Goal: Task Accomplishment & Management: Complete application form

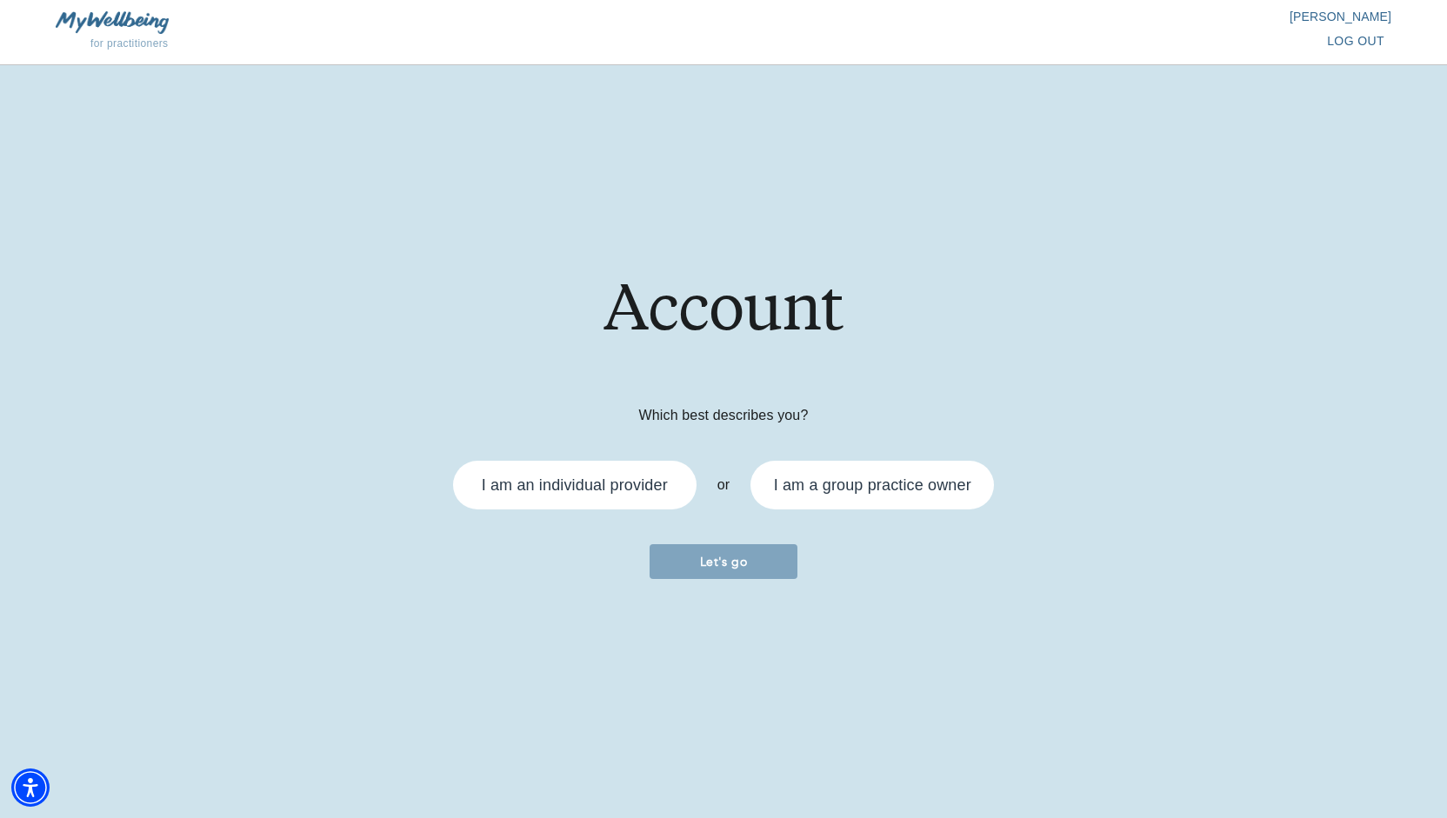
click at [577, 483] on div "I am an individual provider" at bounding box center [575, 485] width 186 height 16
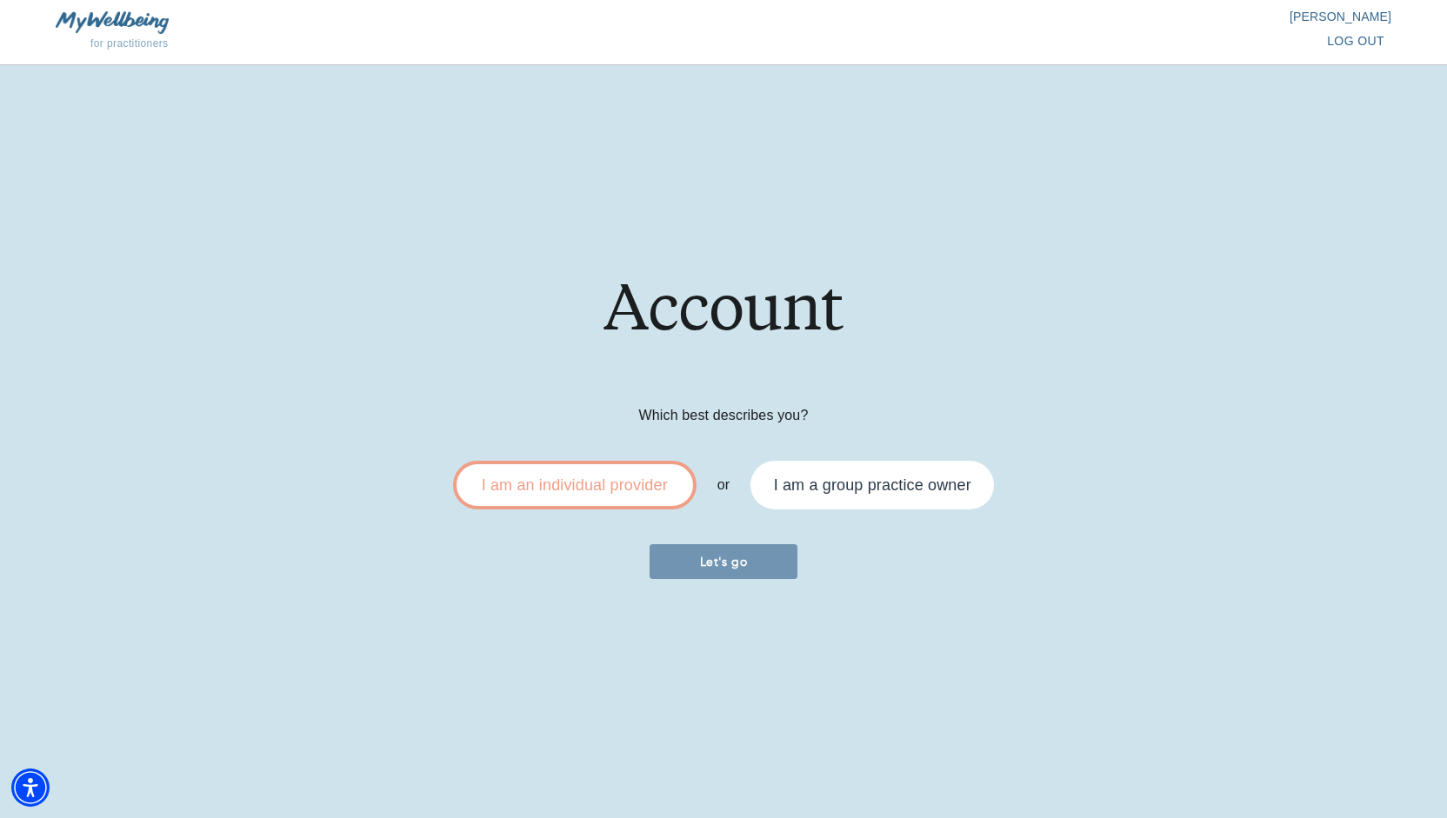
click at [699, 574] on button "Let's go" at bounding box center [724, 561] width 148 height 35
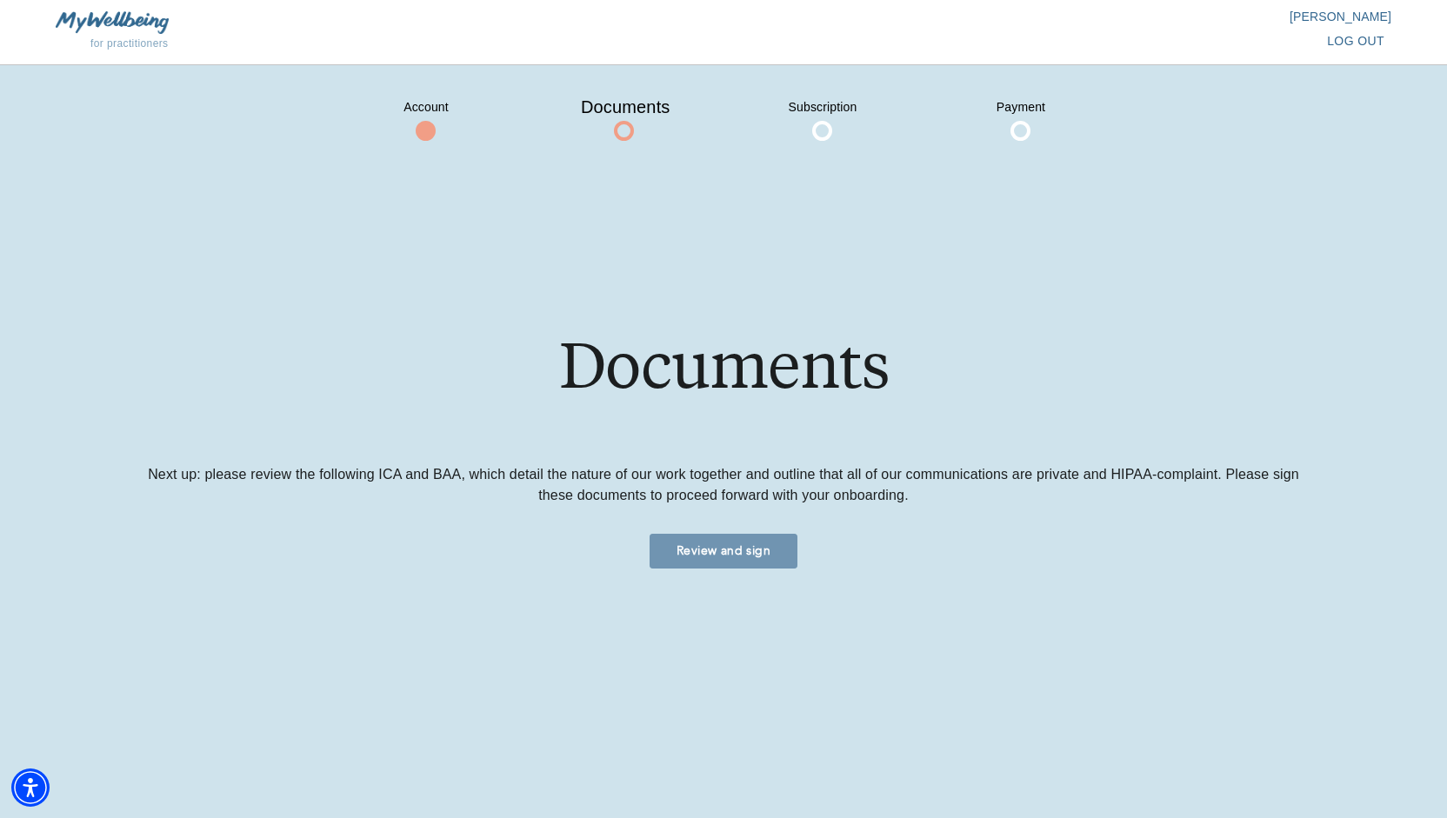
click at [723, 544] on span "Review and sign" at bounding box center [724, 551] width 134 height 17
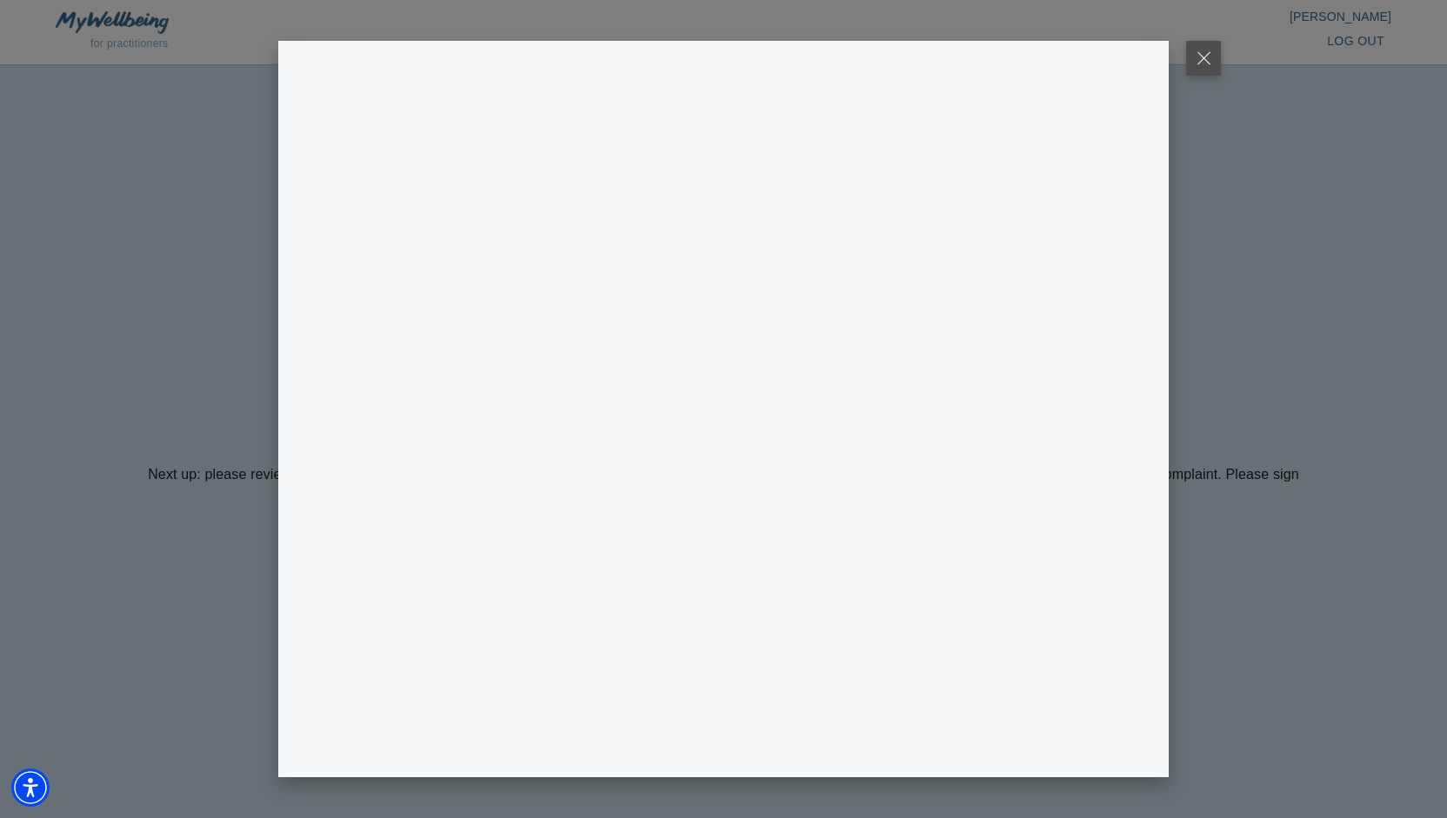
click at [1211, 55] on button at bounding box center [1203, 58] width 35 height 35
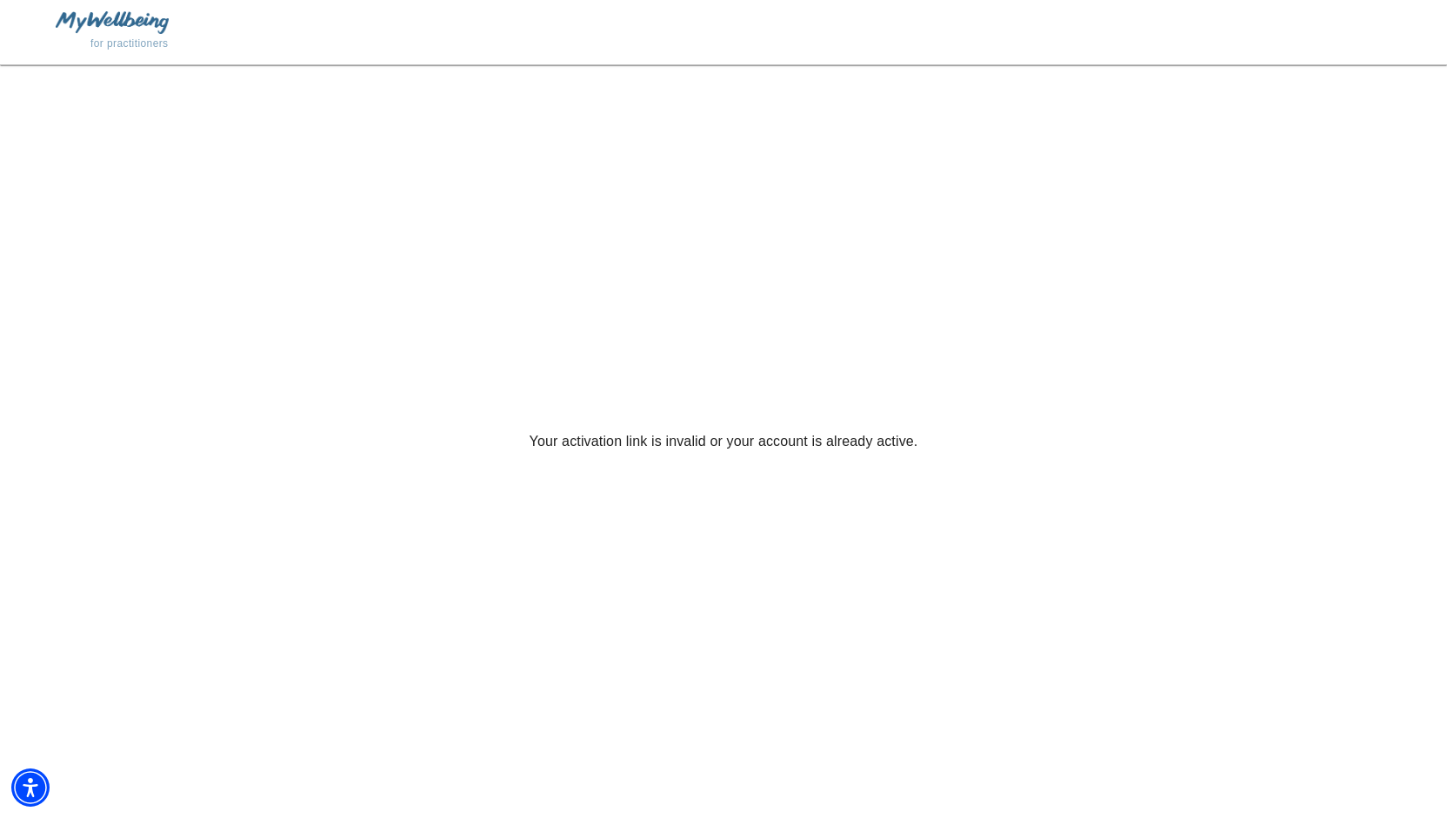
click at [604, 397] on div "Your activation link is invalid or your account is already active." at bounding box center [723, 441] width 1447 height 753
click at [125, 27] on img at bounding box center [112, 22] width 113 height 22
click at [82, 10] on div "for practitioners" at bounding box center [723, 32] width 1447 height 65
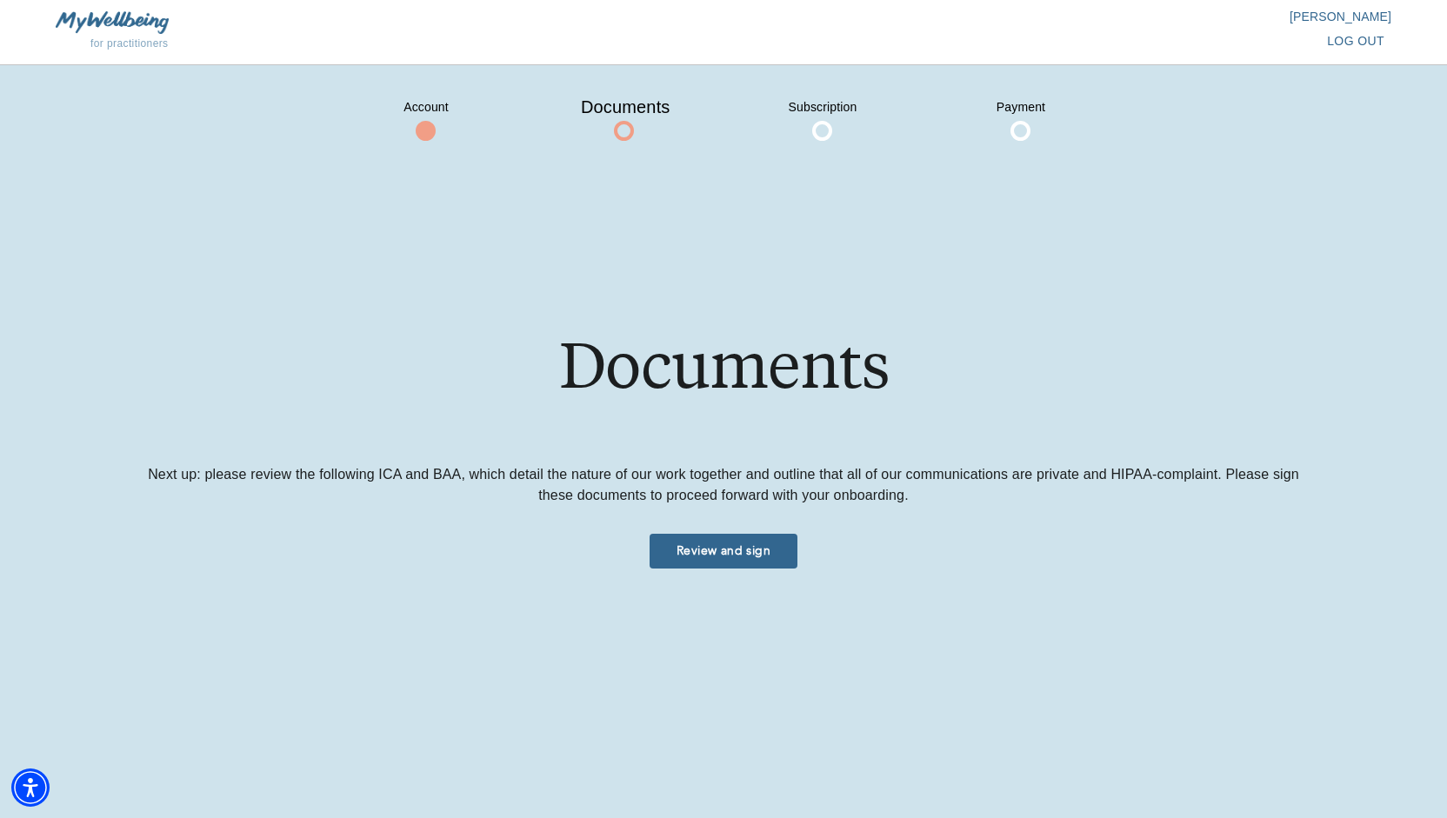
click at [423, 137] on span at bounding box center [426, 131] width 20 height 20
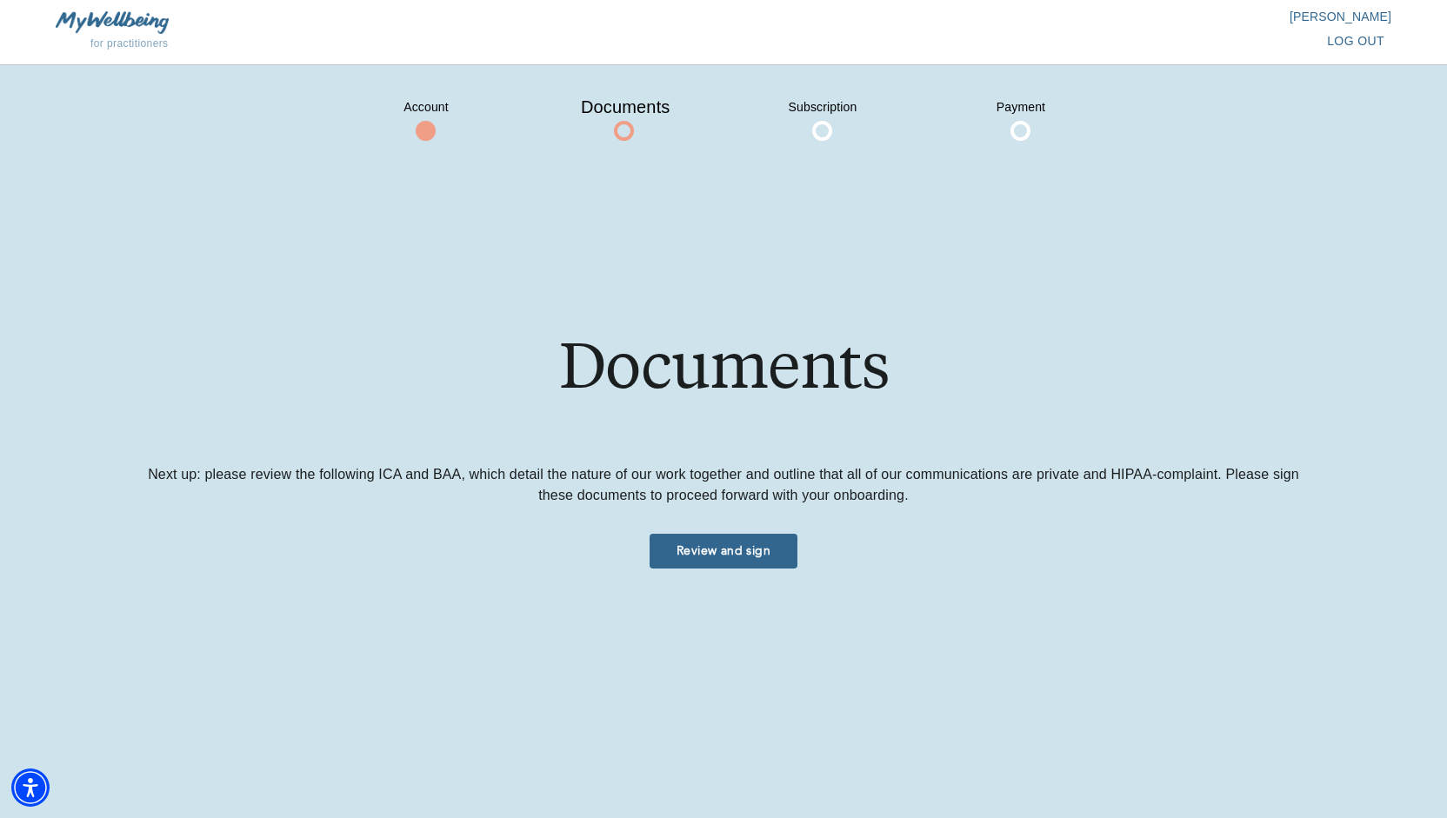
click at [426, 120] on span "Account" at bounding box center [426, 107] width 87 height 28
click at [1372, 17] on p "[PERSON_NAME]" at bounding box center [1058, 16] width 668 height 17
click at [1343, 39] on span "log out" at bounding box center [1355, 41] width 57 height 22
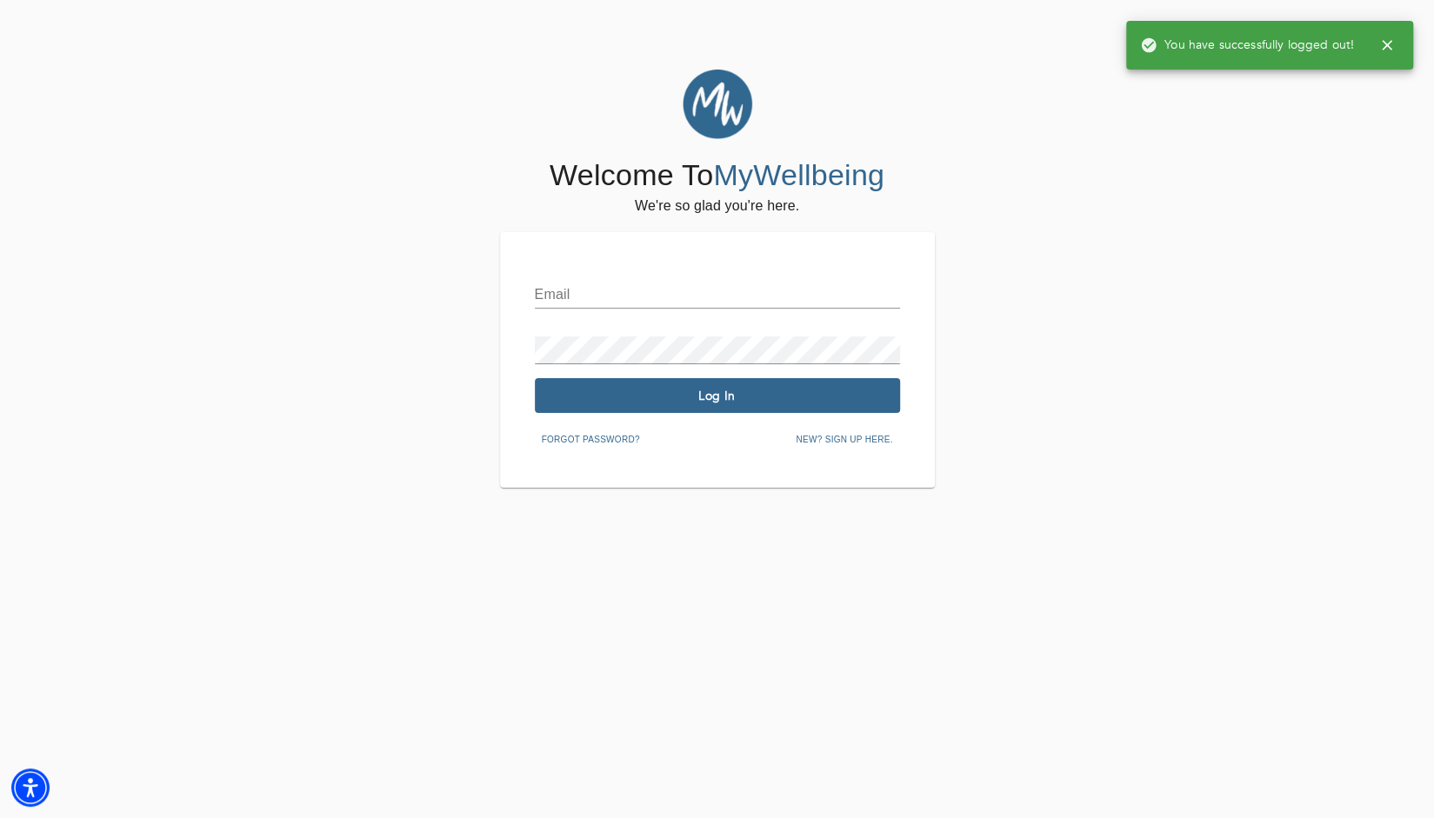
type input "[EMAIL_ADDRESS][DOMAIN_NAME]"
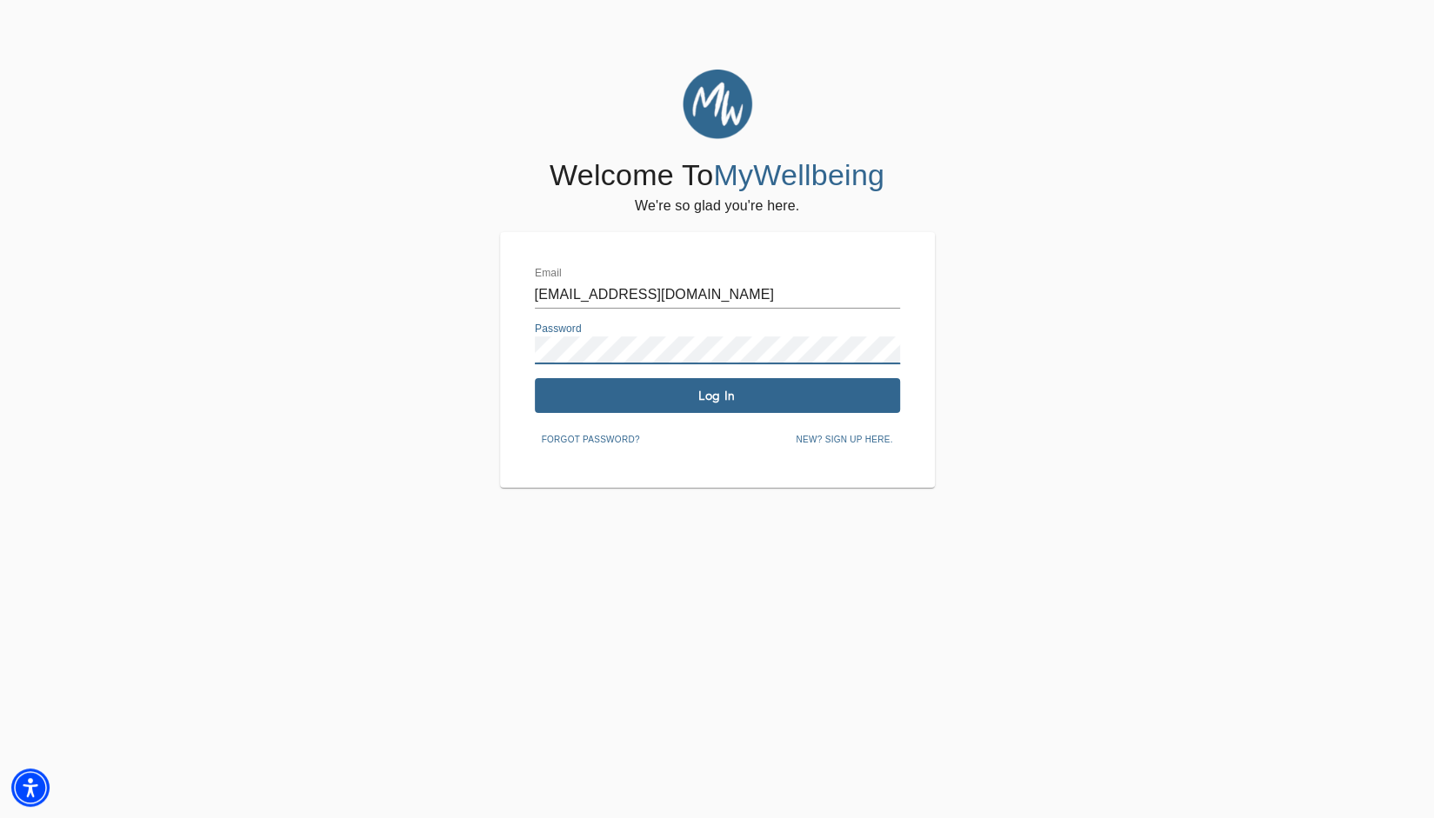
click at [577, 389] on span "Log In" at bounding box center [717, 396] width 351 height 17
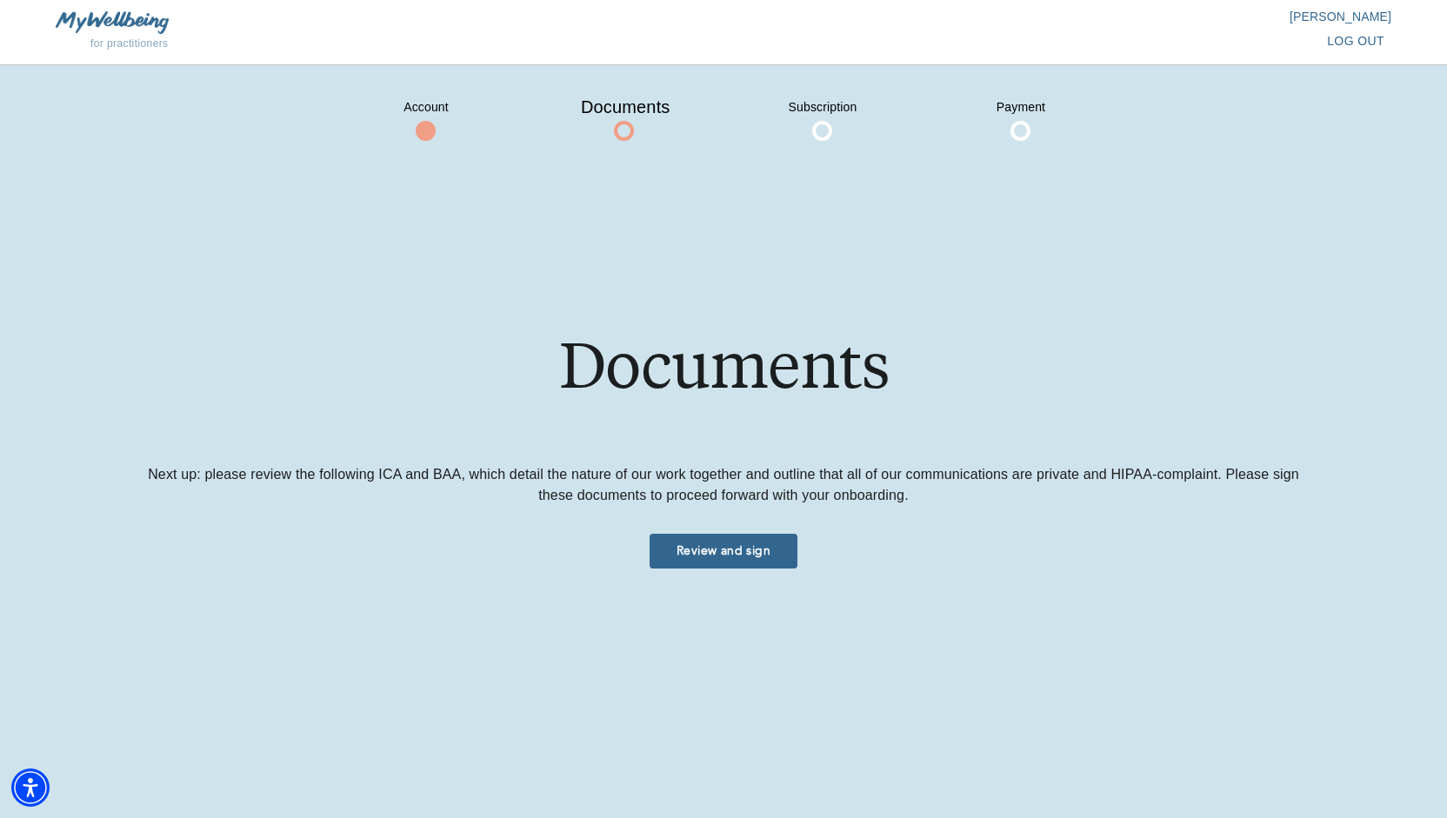
click at [428, 133] on span at bounding box center [426, 131] width 20 height 20
click at [727, 610] on div "Account Documents Subscription Payment Documents Next up: please review the fol…" at bounding box center [723, 441] width 1447 height 753
click at [724, 563] on button "Review and sign" at bounding box center [724, 551] width 148 height 35
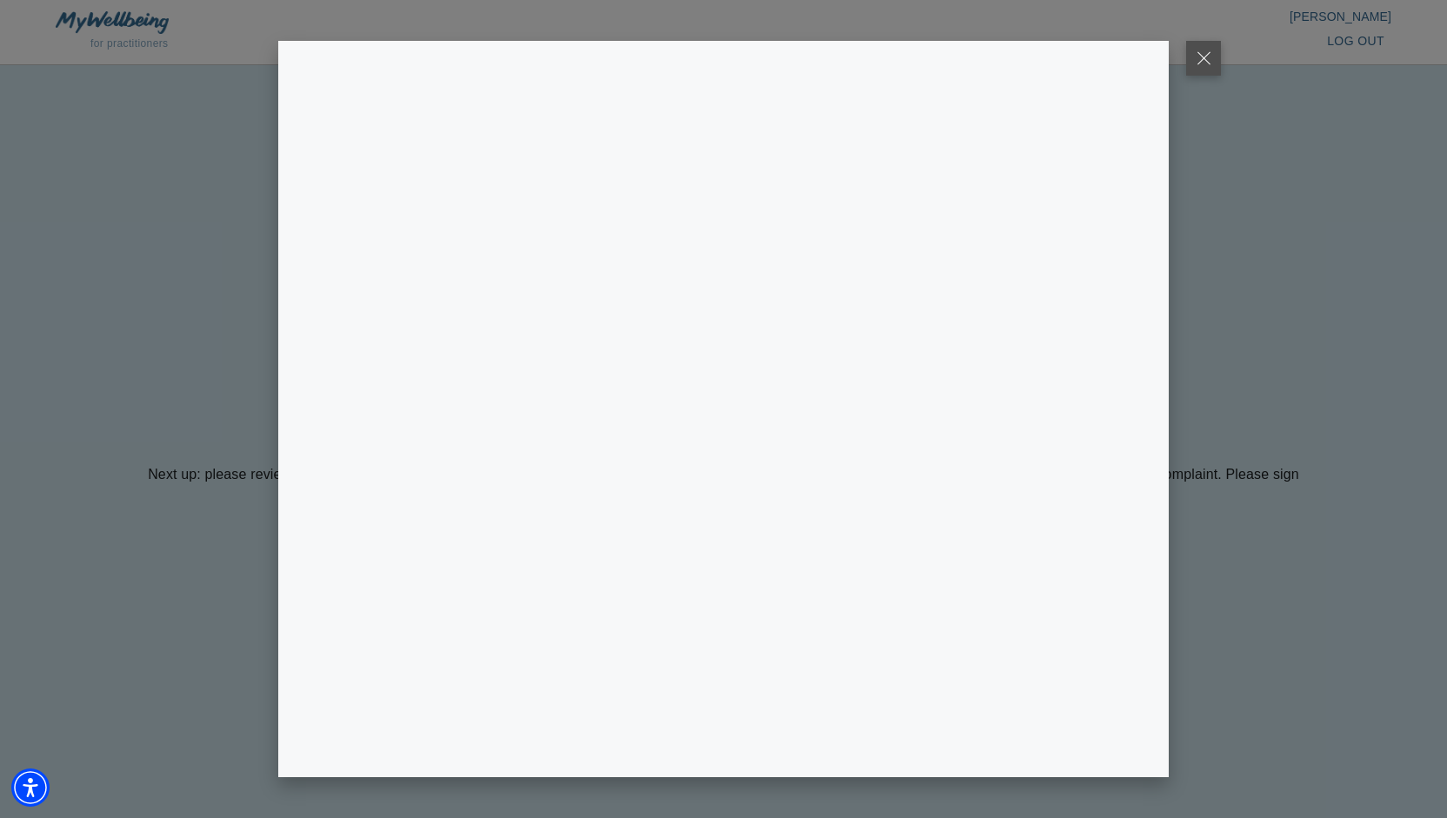
click at [1205, 53] on button at bounding box center [1203, 58] width 35 height 35
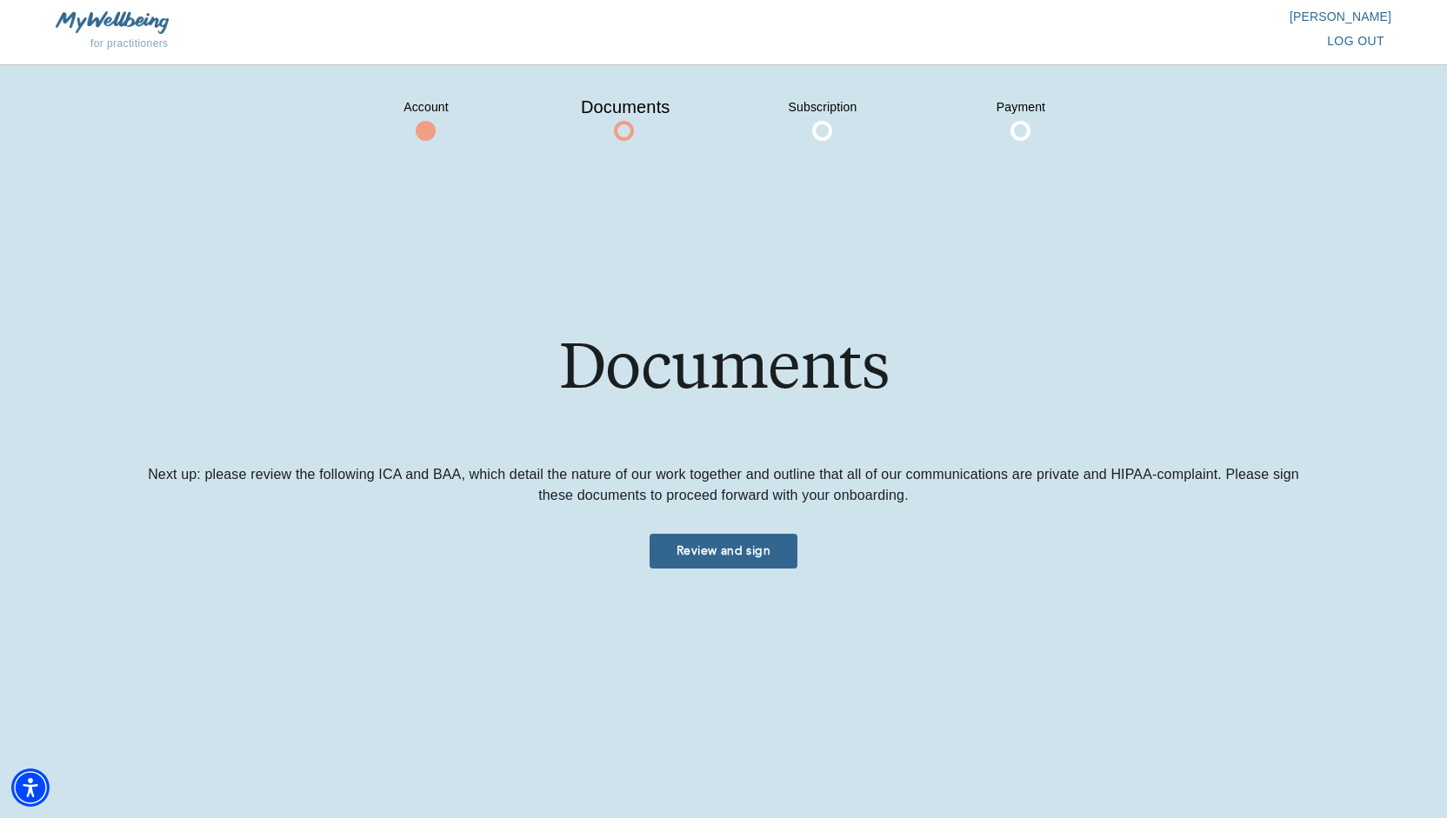
click at [422, 123] on span at bounding box center [426, 131] width 20 height 20
click at [1334, 23] on p "[PERSON_NAME]" at bounding box center [1058, 16] width 668 height 17
click at [1372, 36] on span "log out" at bounding box center [1355, 41] width 57 height 22
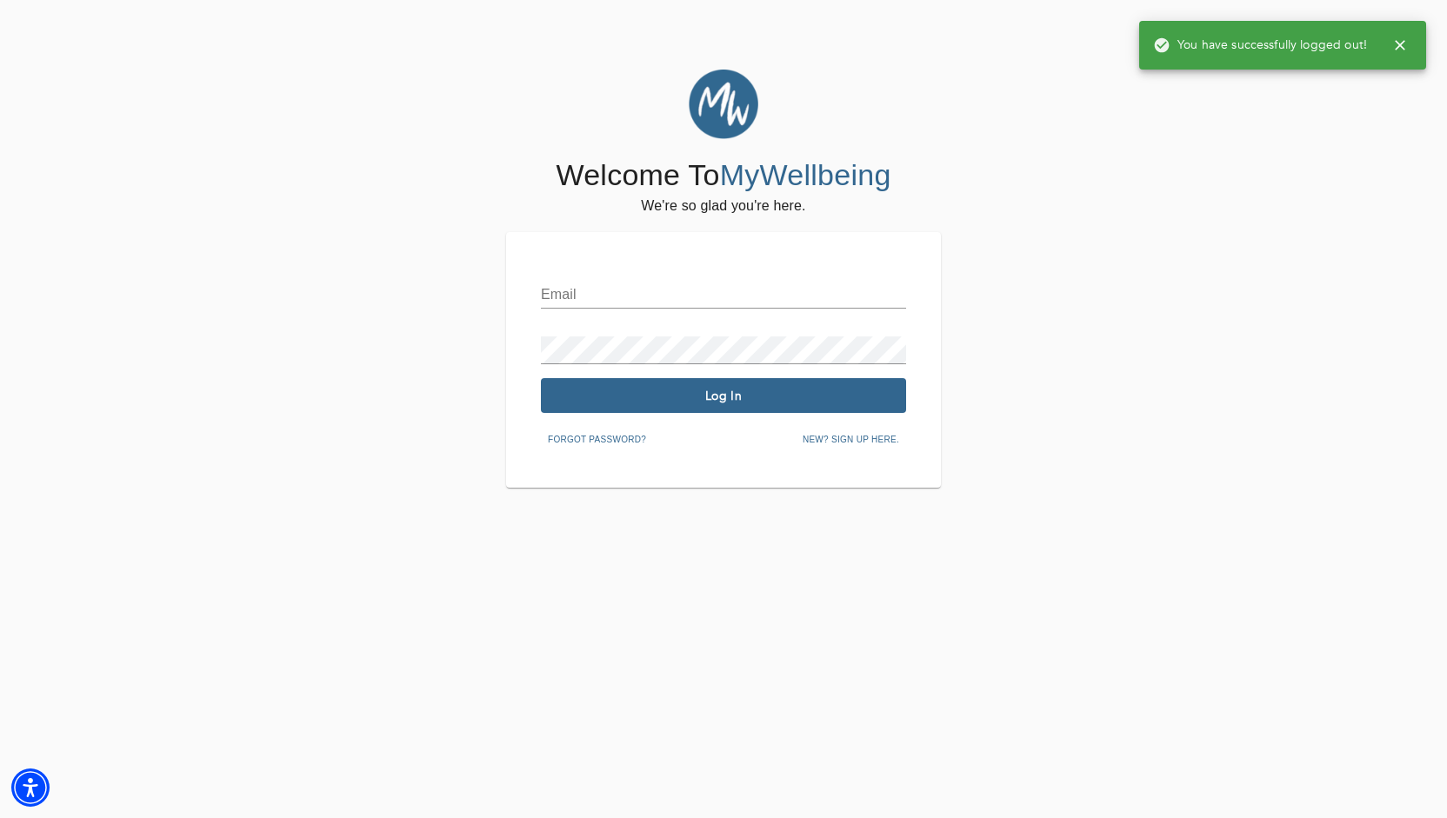
type input "[EMAIL_ADDRESS][DOMAIN_NAME]"
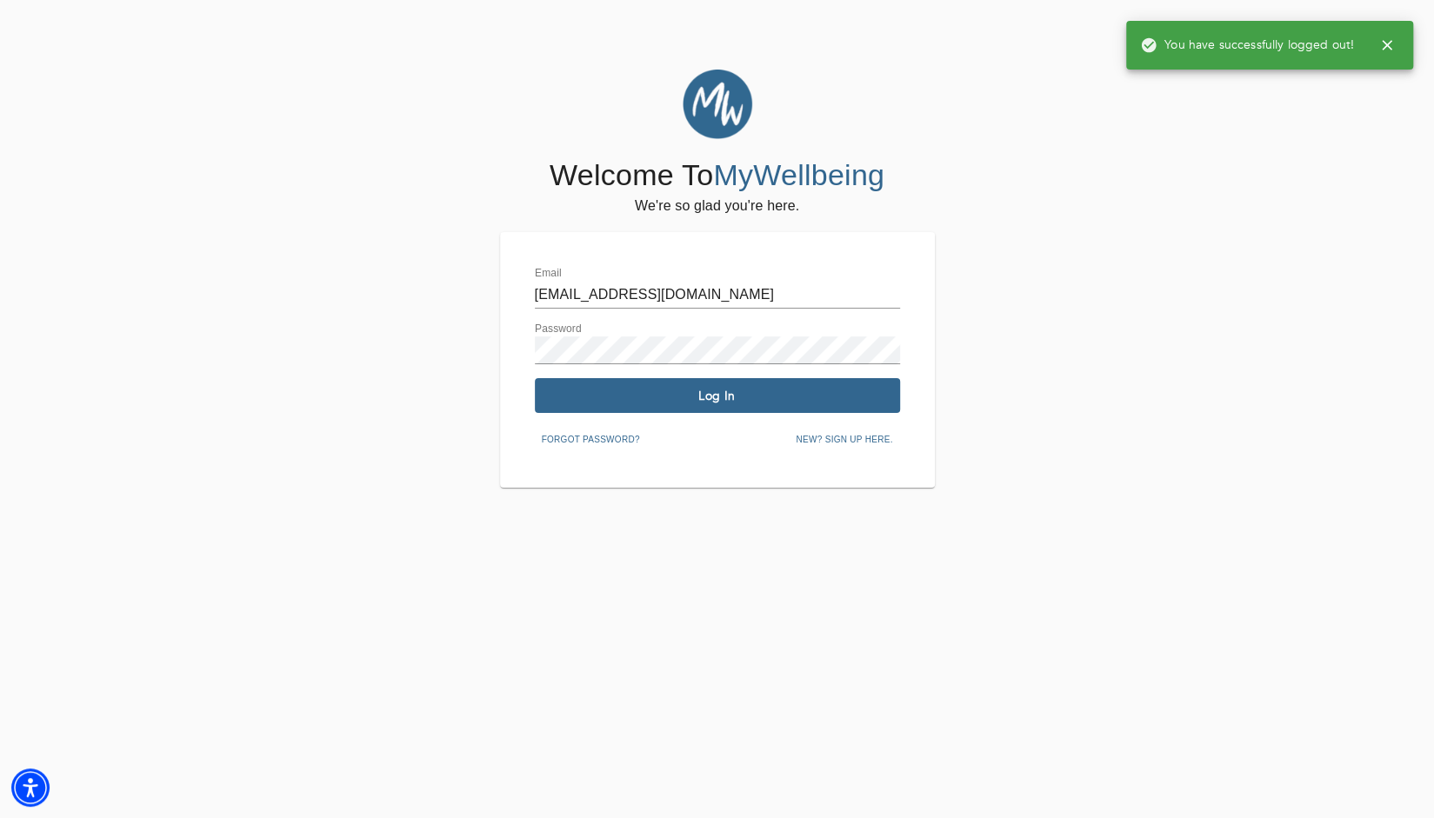
click at [889, 439] on span "New? Sign up here." at bounding box center [844, 440] width 97 height 16
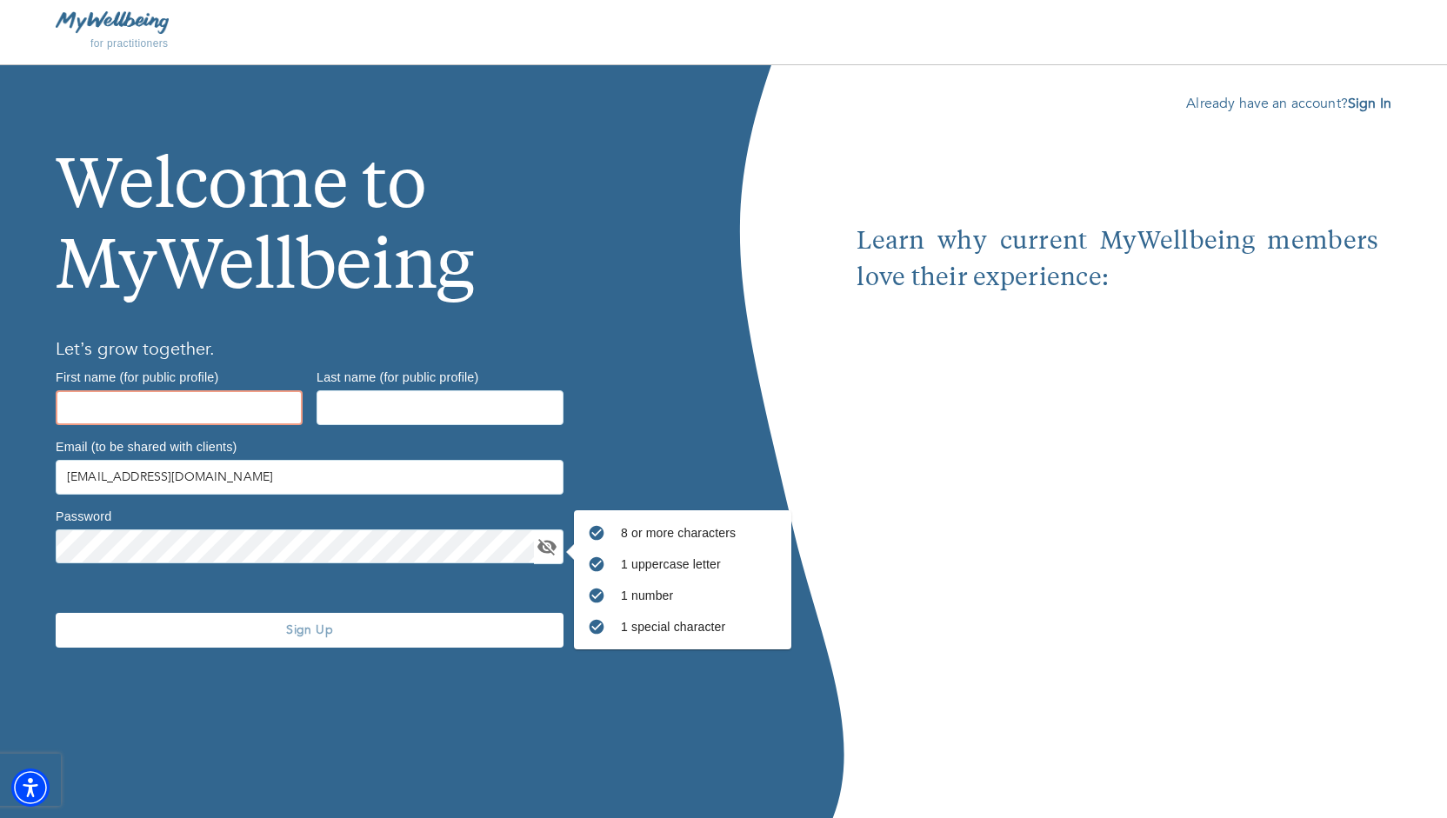
click at [171, 417] on input "text" at bounding box center [179, 407] width 247 height 35
type input "Grace"
type input "Rosarito"
click at [548, 550] on icon "toggle password visibility" at bounding box center [546, 547] width 19 height 17
click at [548, 550] on icon "toggle password visibility" at bounding box center [546, 546] width 19 height 13
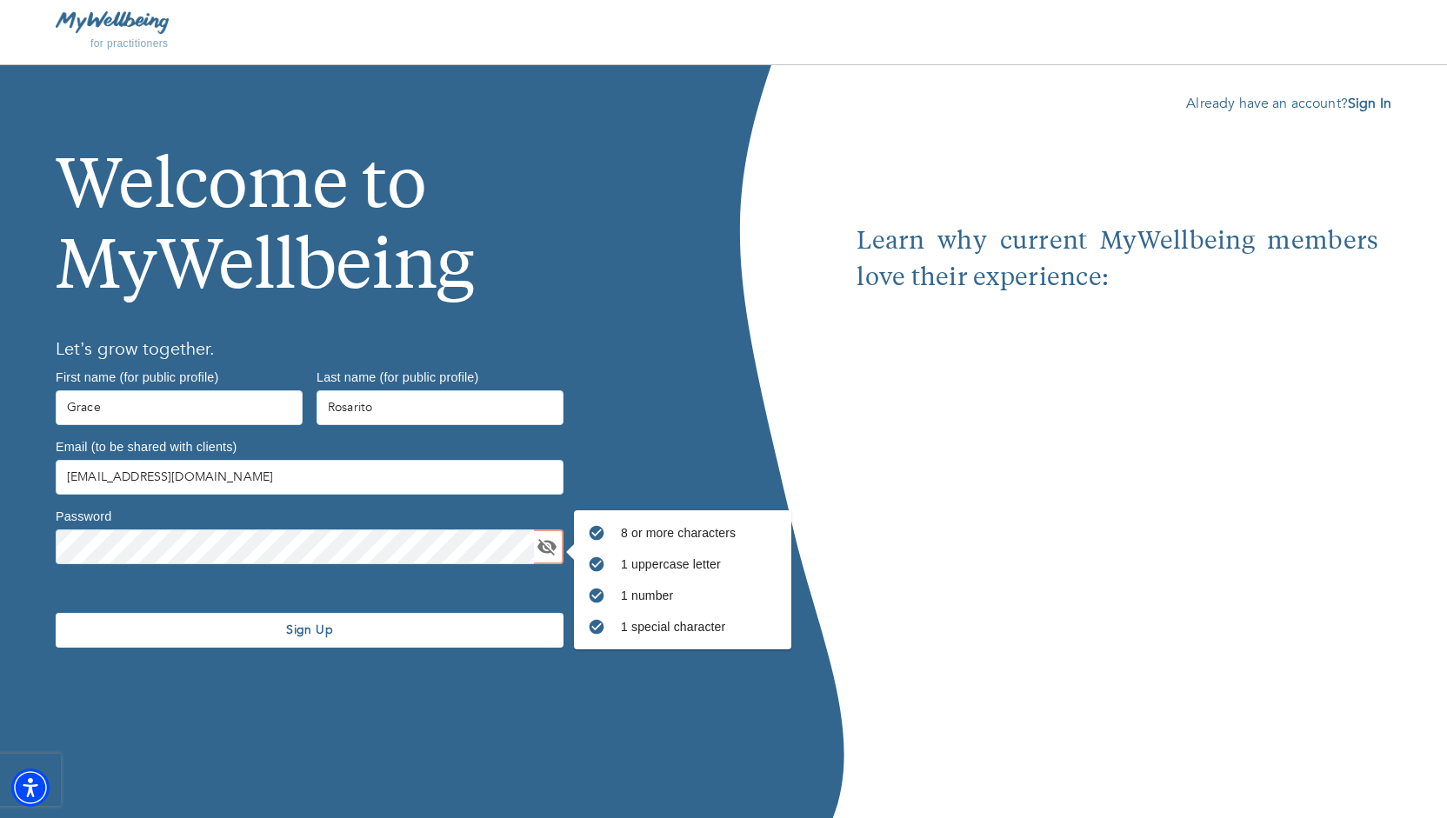
click at [440, 627] on span "Sign Up" at bounding box center [310, 630] width 494 height 17
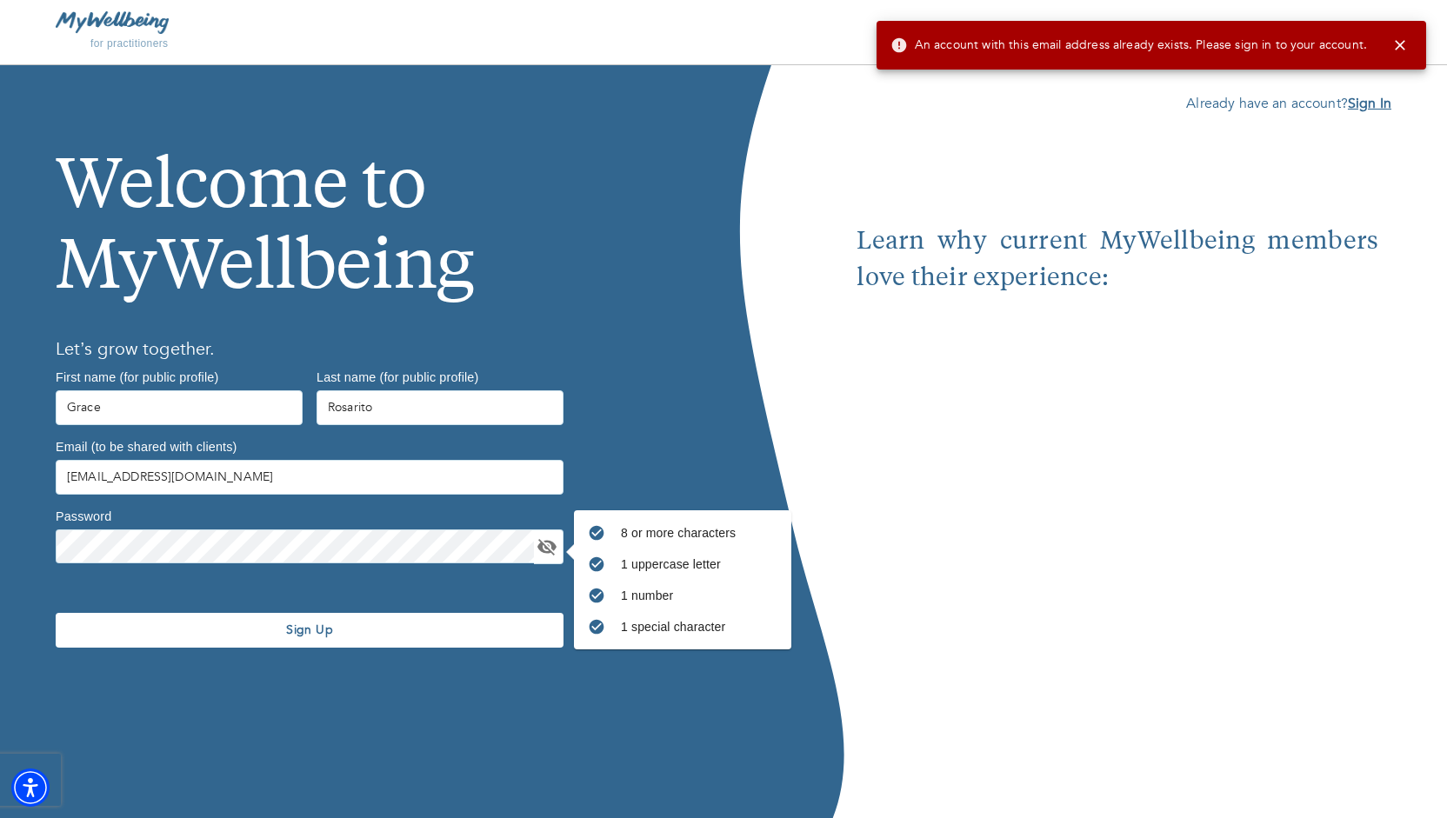
click at [1362, 98] on b "Sign In" at bounding box center [1369, 103] width 43 height 19
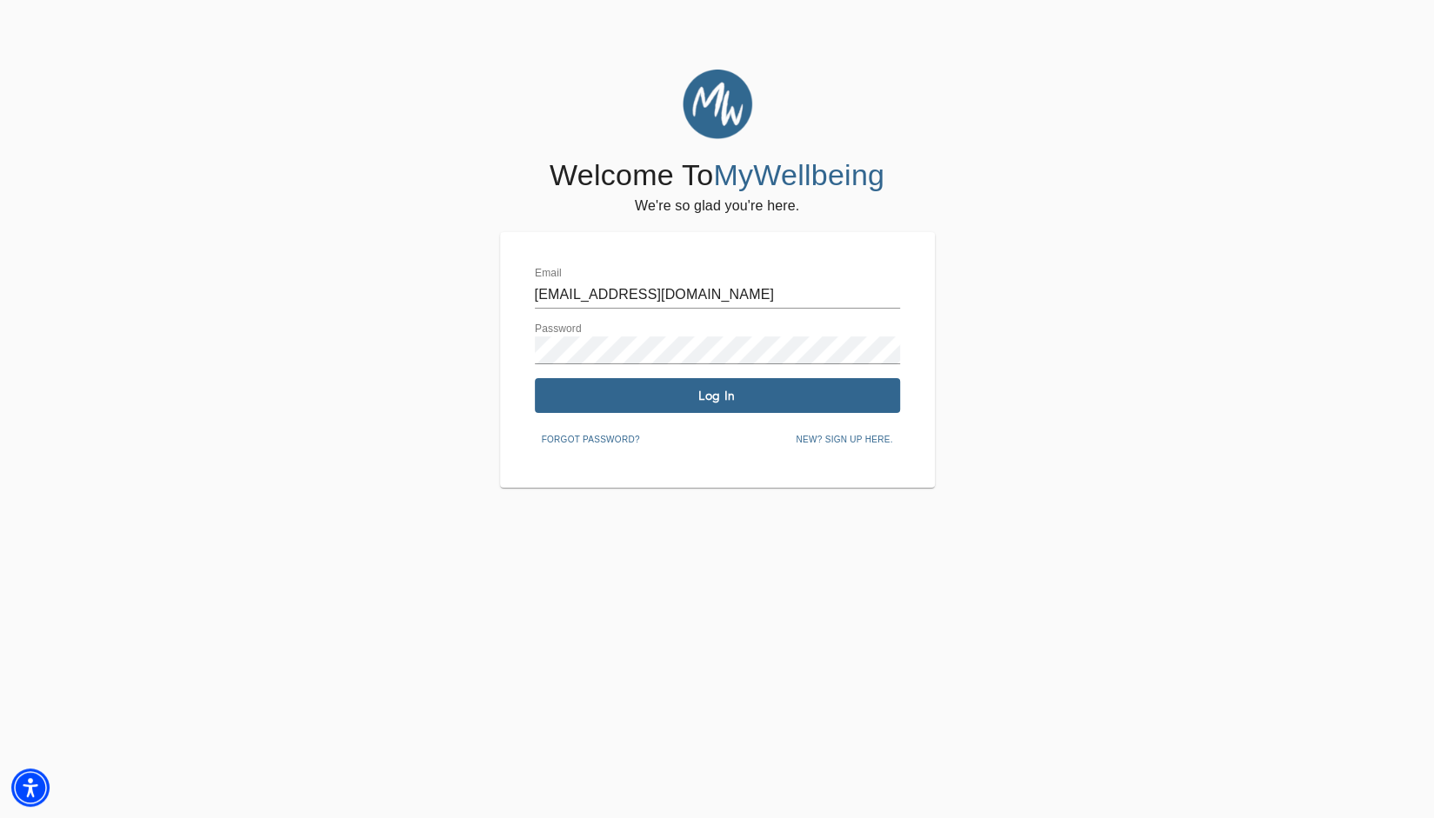
click at [717, 399] on span "Log In" at bounding box center [717, 396] width 351 height 17
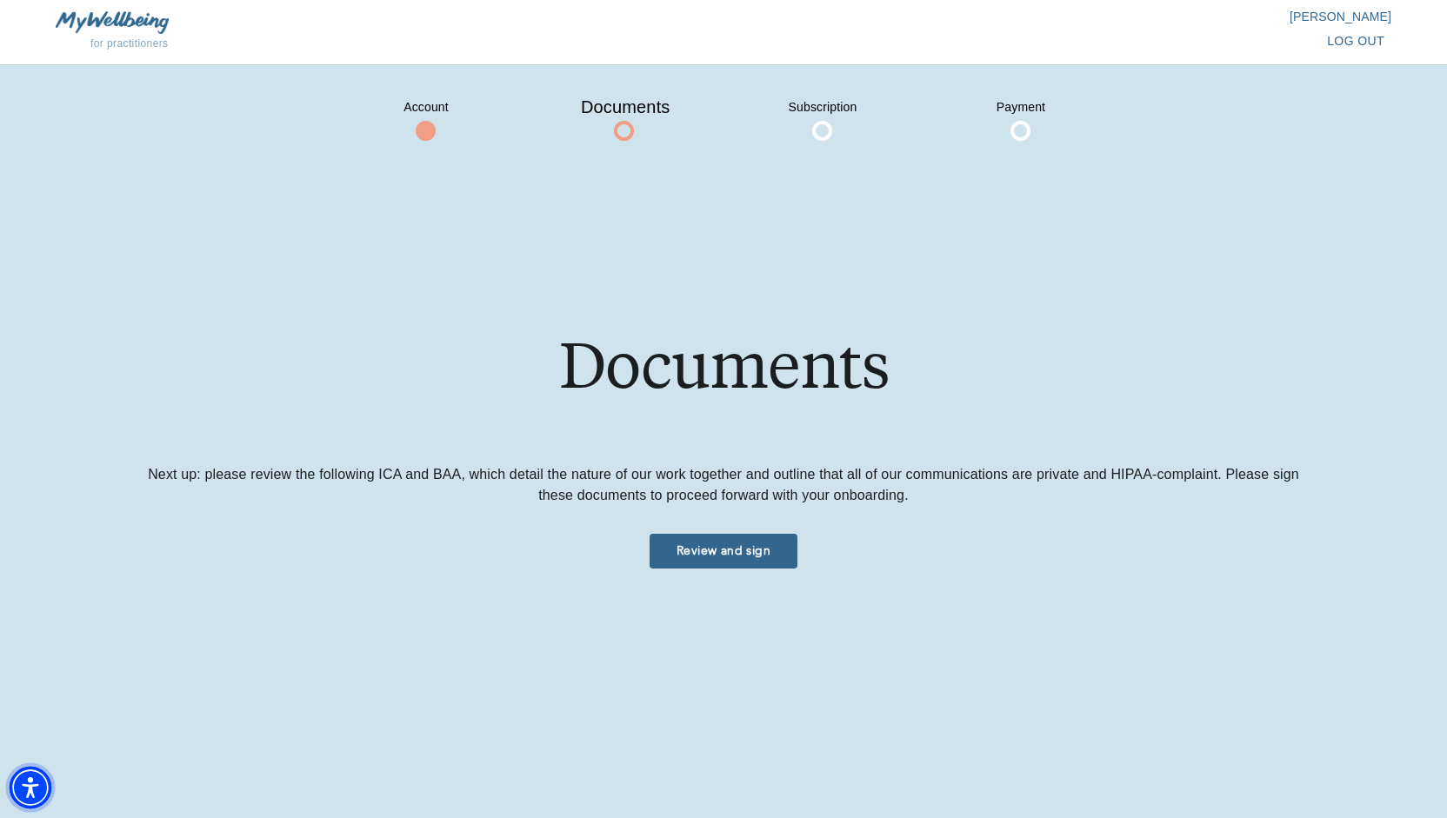
click at [42, 778] on img "Accessibility Menu" at bounding box center [31, 788] width 42 height 42
click at [825, 124] on span at bounding box center [822, 131] width 20 height 20
click at [415, 124] on div at bounding box center [426, 131] width 87 height 20
click at [656, 133] on div at bounding box center [624, 131] width 87 height 20
click at [1368, 21] on p "[PERSON_NAME]" at bounding box center [1058, 16] width 668 height 17
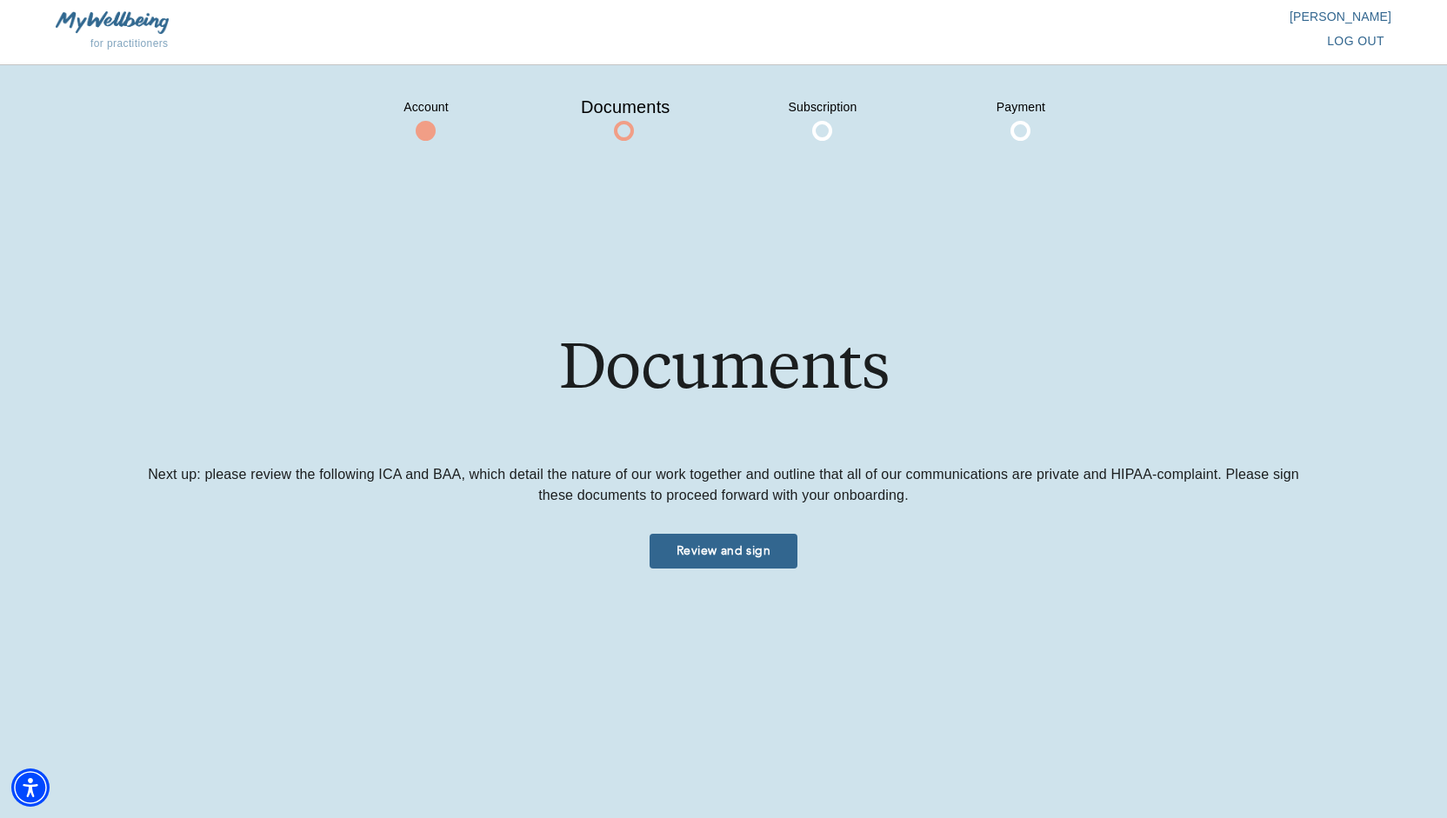
click at [1360, 20] on p "[PERSON_NAME]" at bounding box center [1058, 16] width 668 height 17
click at [19, 795] on img "Accessibility Menu" at bounding box center [31, 788] width 42 height 42
